Goal: Information Seeking & Learning: Learn about a topic

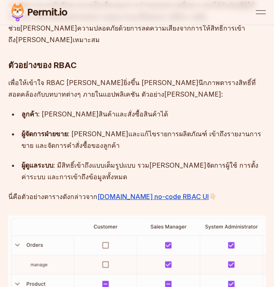
scroll to position [1059, 0]
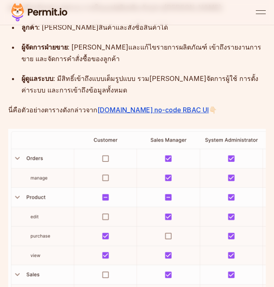
click at [106, 150] on img at bounding box center [137, 266] width 258 height 274
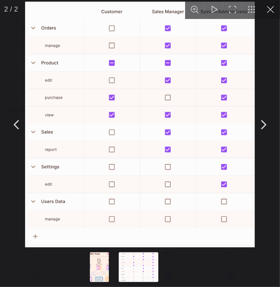
click at [274, 13] on button "คุณสามารถปิดเนื้อหาโมดอลนี้ด้วยปุ่ม ESC" at bounding box center [270, 9] width 19 height 19
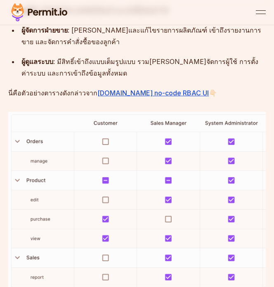
scroll to position [1059, 0]
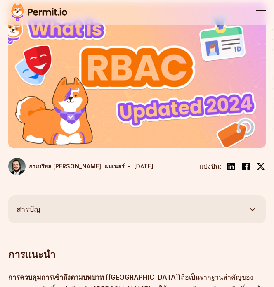
scroll to position [289, 0]
